Goal: Book appointment/travel/reservation

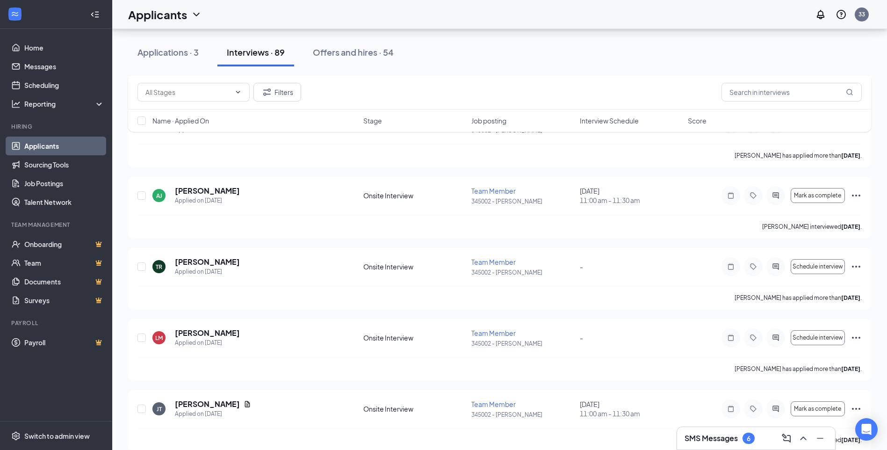
scroll to position [2152, 0]
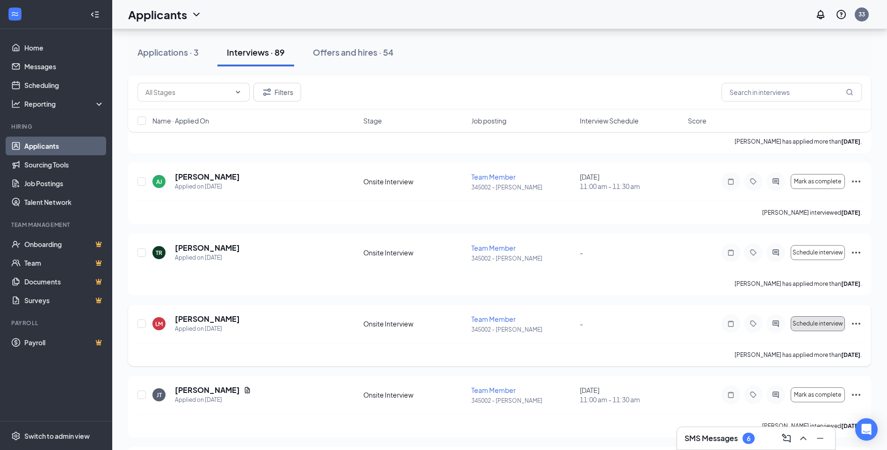
click at [813, 325] on span "Schedule interview" at bounding box center [818, 323] width 51 height 7
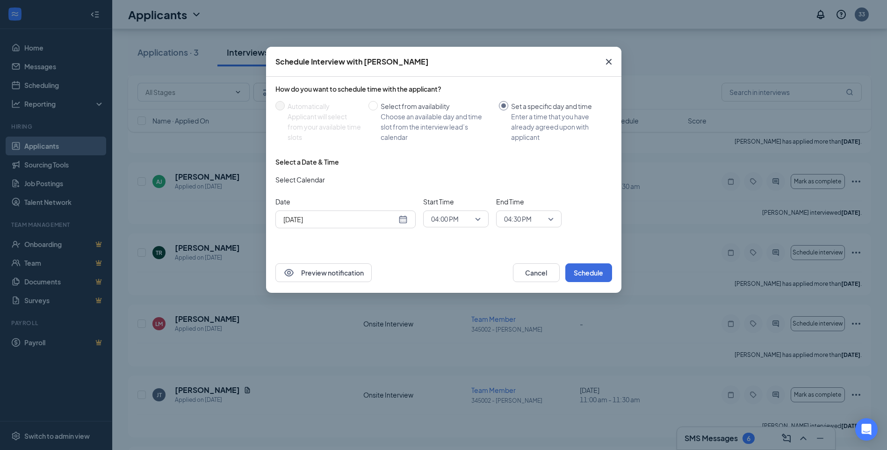
click at [404, 219] on div "[DATE]" at bounding box center [345, 219] width 124 height 10
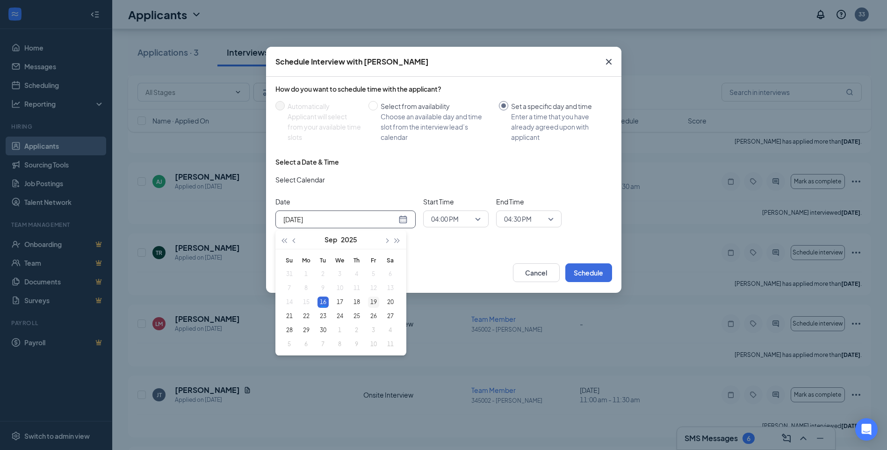
type input "[DATE]"
click at [372, 302] on div "19" at bounding box center [373, 302] width 11 height 11
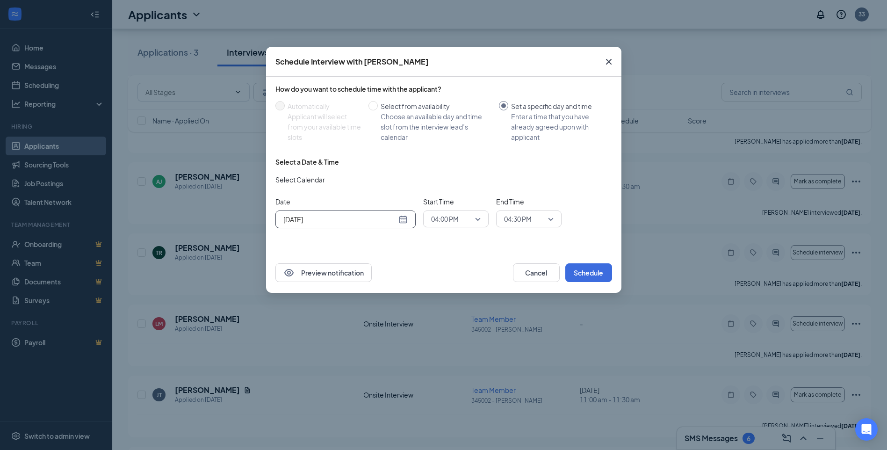
click at [480, 218] on span "04:00 PM" at bounding box center [456, 219] width 50 height 14
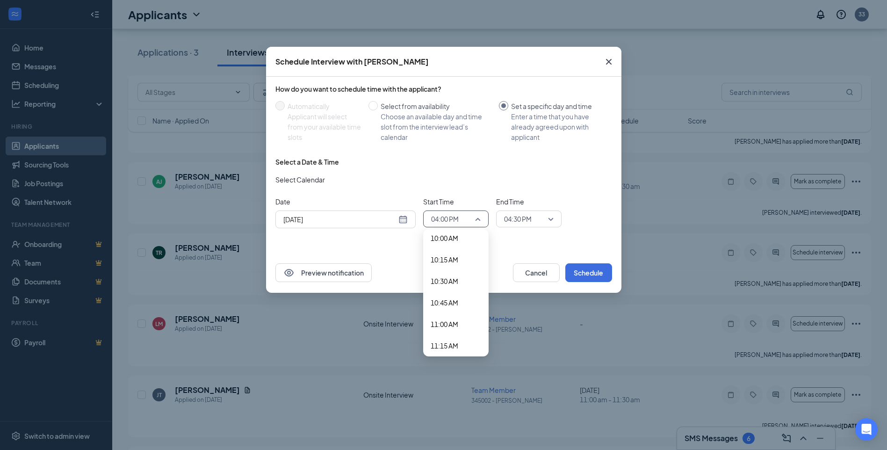
scroll to position [859, 0]
click at [452, 330] on span "11:00 AM" at bounding box center [445, 332] width 28 height 10
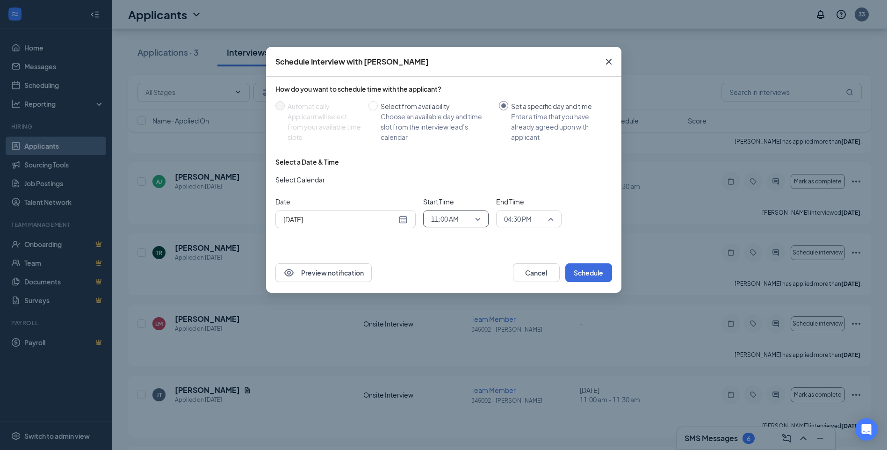
click at [552, 218] on span "04:30 PM" at bounding box center [529, 219] width 50 height 14
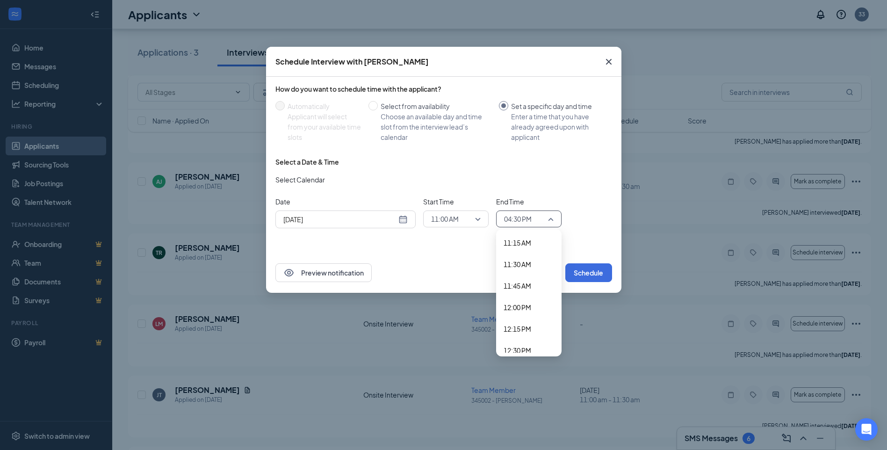
scroll to position [965, 0]
click at [521, 246] on span "11:15 AM" at bounding box center [518, 247] width 28 height 10
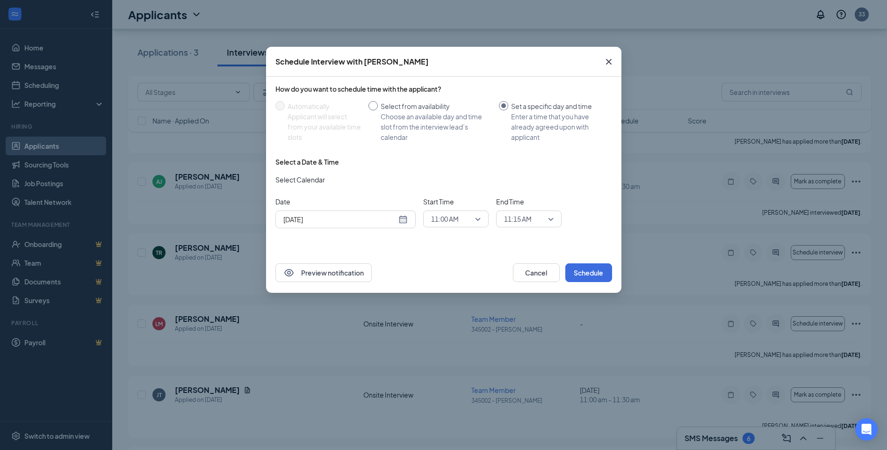
click at [373, 105] on input "Select from availability Choose an available day and time slot from the intervi…" at bounding box center [373, 105] width 9 height 9
radio input "true"
radio input "false"
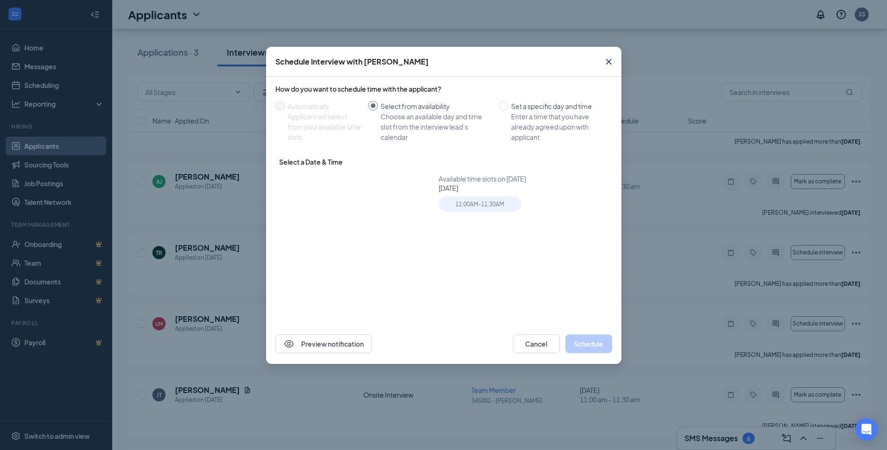
type input "[DATE]"
click at [504, 107] on input "Set a specific day and time Enter a time that you have already agreed upon with…" at bounding box center [503, 105] width 9 height 9
radio input "true"
radio input "false"
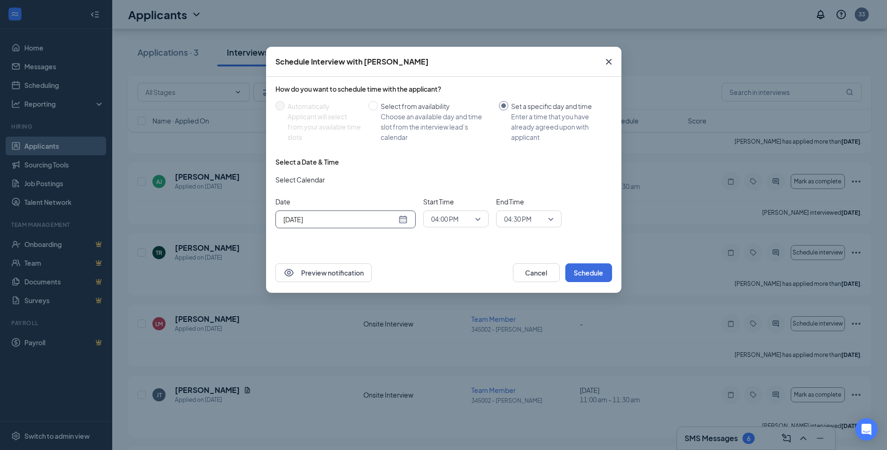
click at [405, 220] on div "[DATE]" at bounding box center [345, 219] width 124 height 10
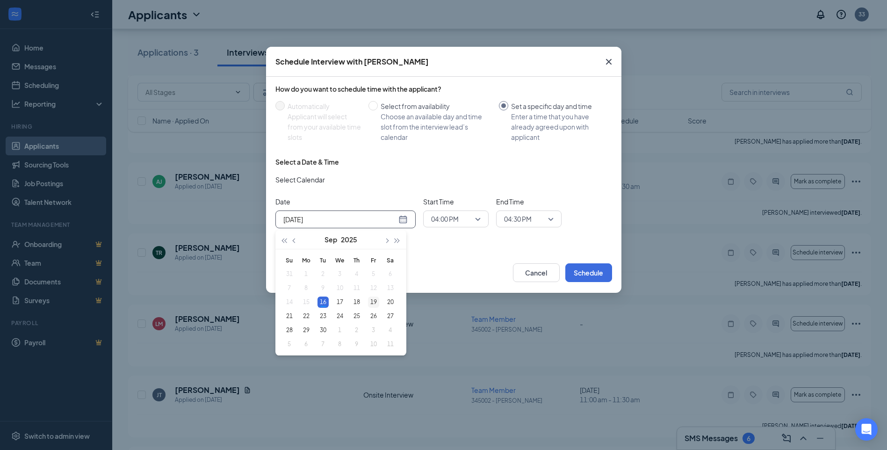
type input "[DATE]"
click at [371, 300] on div "19" at bounding box center [373, 302] width 11 height 11
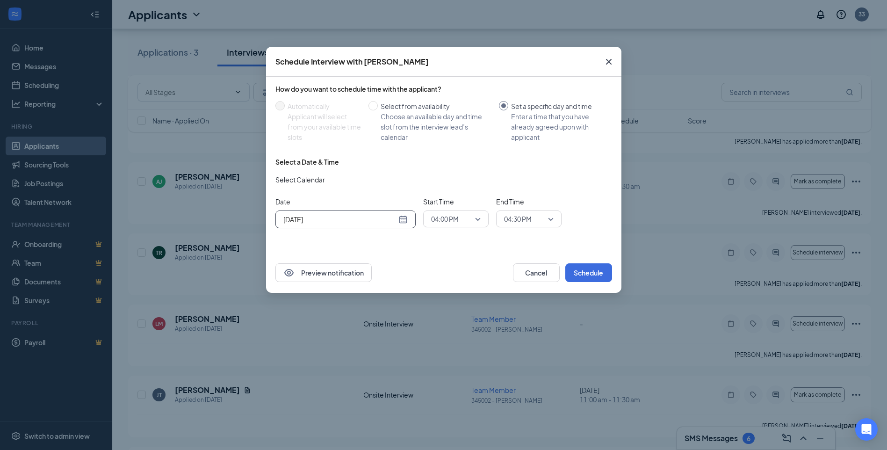
click at [480, 216] on div "04:00 PM" at bounding box center [455, 219] width 65 height 17
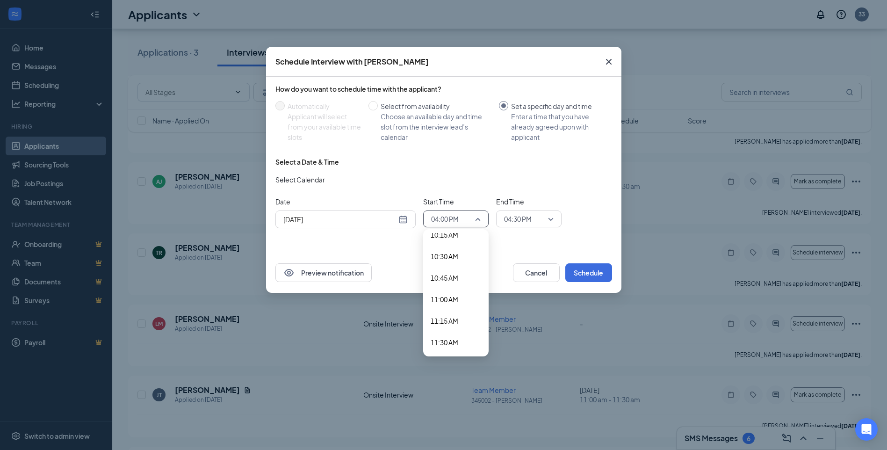
scroll to position [952, 0]
click at [448, 236] on span "11:00 AM" at bounding box center [445, 238] width 28 height 10
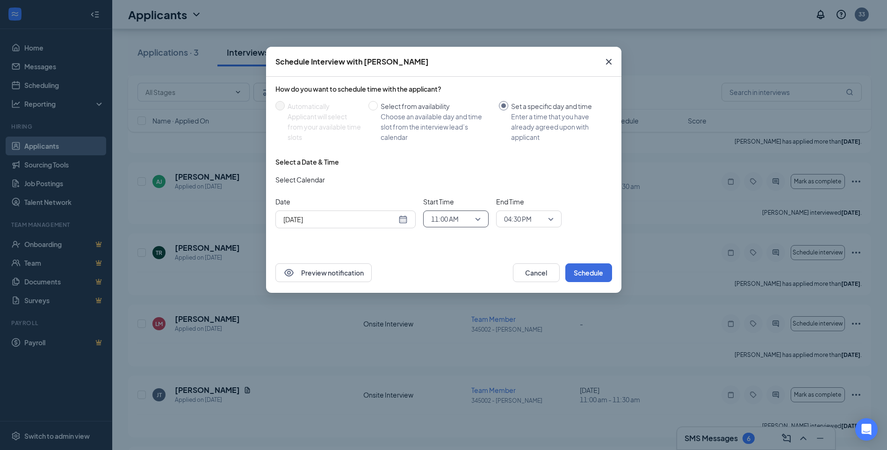
click at [554, 218] on div "04:30 PM" at bounding box center [528, 219] width 65 height 17
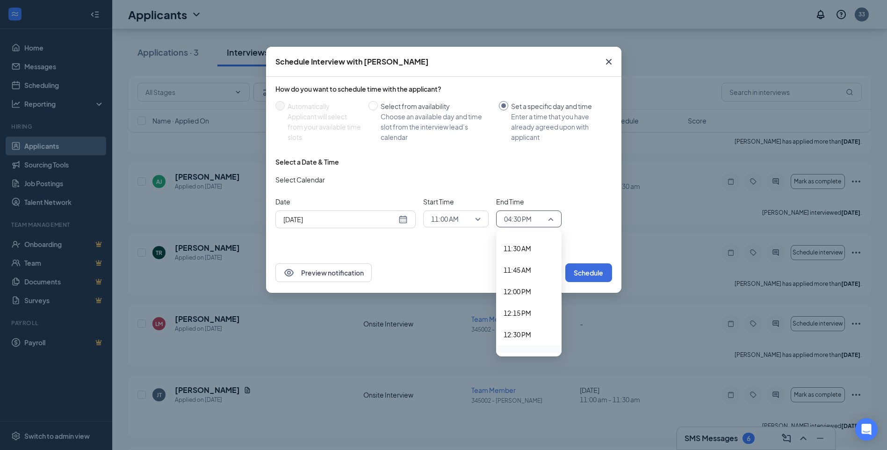
scroll to position [902, 0]
click at [518, 309] on span "11:15 AM" at bounding box center [518, 310] width 28 height 10
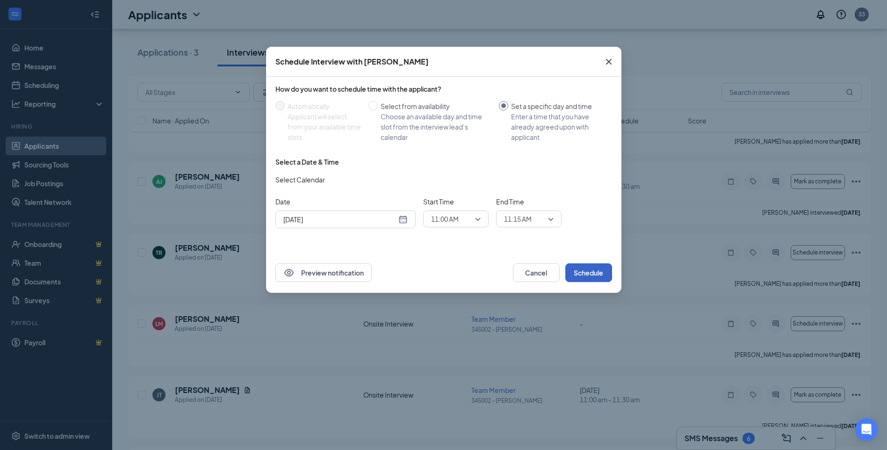
click at [584, 271] on button "Schedule" at bounding box center [589, 272] width 47 height 19
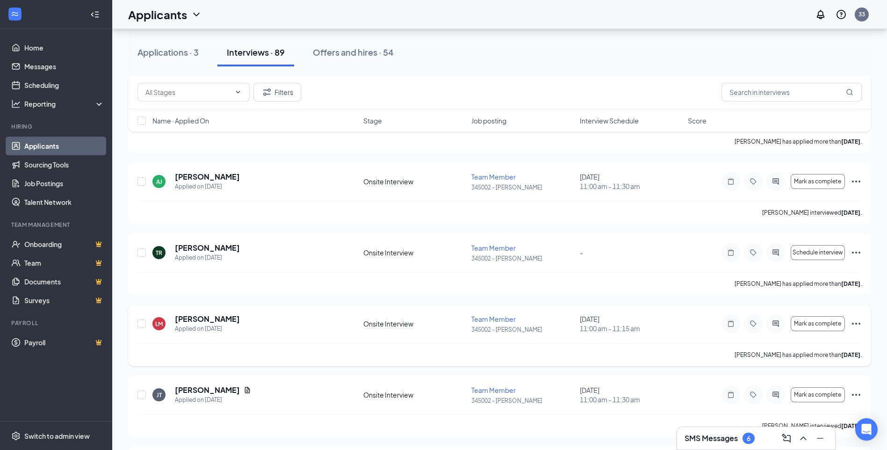
click at [854, 323] on icon "Ellipses" at bounding box center [856, 323] width 11 height 11
click at [857, 320] on icon "Ellipses" at bounding box center [856, 323] width 11 height 11
click at [857, 324] on icon "Ellipses" at bounding box center [856, 324] width 8 height 2
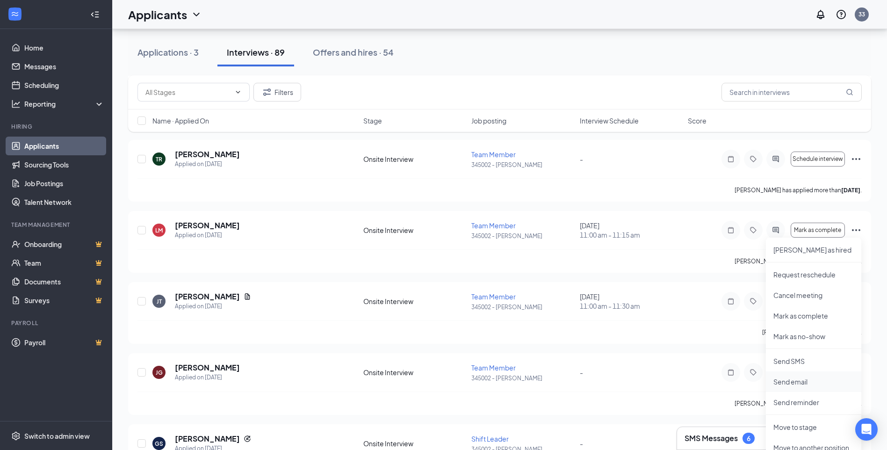
scroll to position [2292, 0]
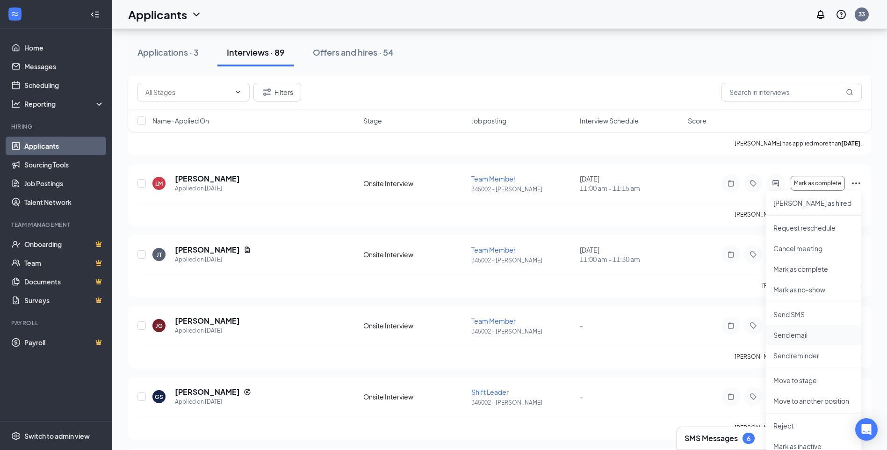
click at [803, 333] on p "Send email" at bounding box center [814, 334] width 80 height 9
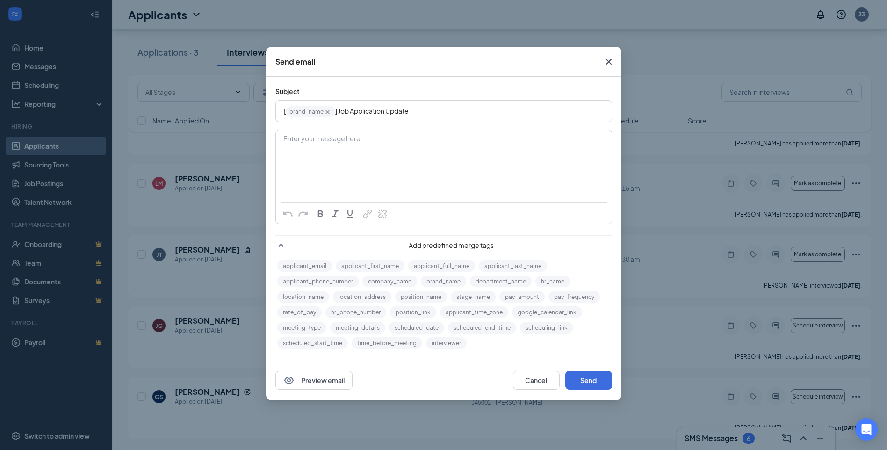
click at [531, 40] on div "Send email Subject [ brand_name‌‌‌‌ {{brand_name}} ] Job Application Update Ent…" at bounding box center [443, 225] width 887 height 450
click at [303, 263] on button "applicant_email" at bounding box center [304, 266] width 55 height 12
click at [305, 267] on button "applicant_email" at bounding box center [304, 266] width 55 height 12
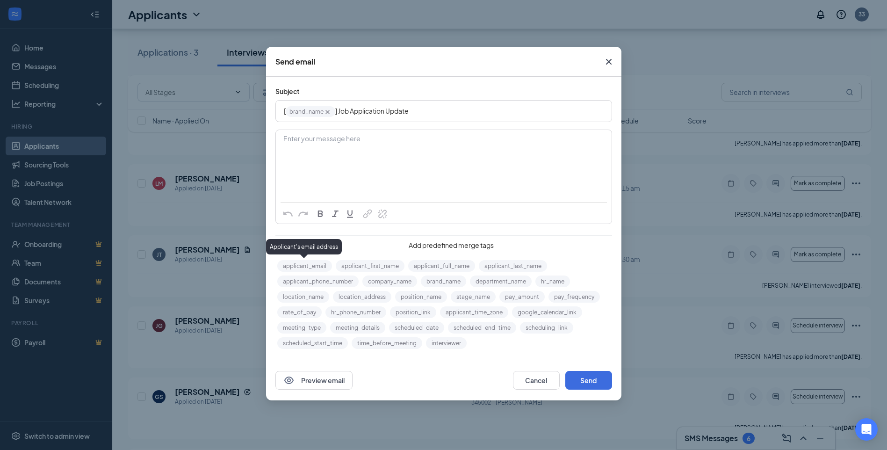
click at [304, 243] on div "Applicant's email address" at bounding box center [304, 246] width 76 height 15
click at [305, 247] on div "Applicant's email address" at bounding box center [304, 246] width 76 height 15
click at [610, 61] on icon "Cross" at bounding box center [609, 62] width 6 height 6
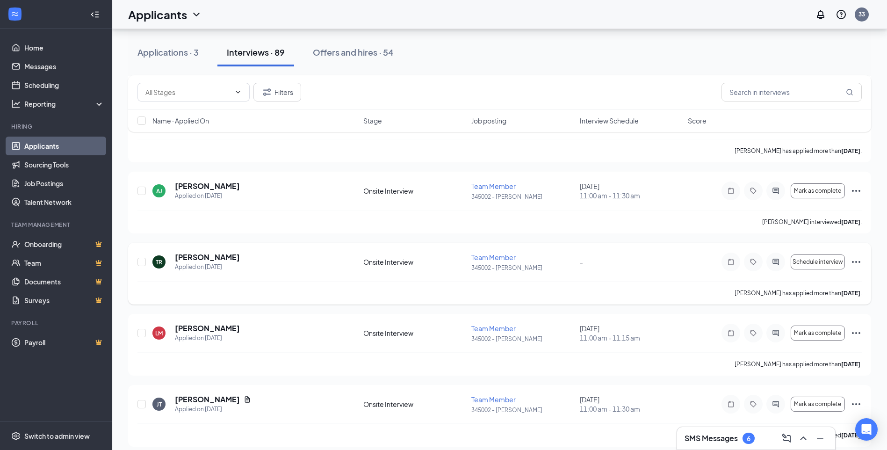
scroll to position [2199, 0]
